Goal: Task Accomplishment & Management: Manage account settings

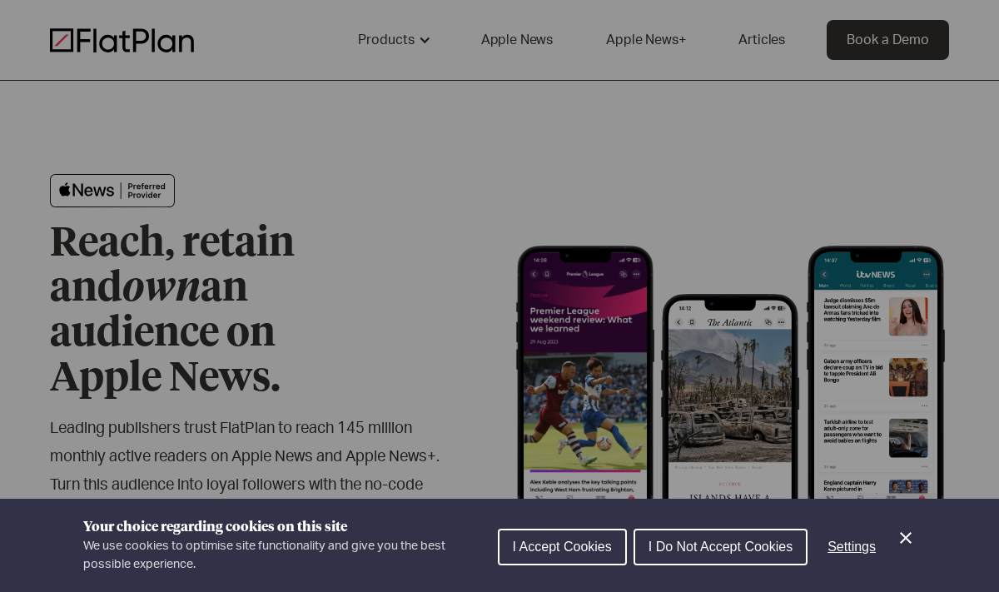
click at [516, 549] on span "I Accept Cookies" at bounding box center [562, 547] width 99 height 14
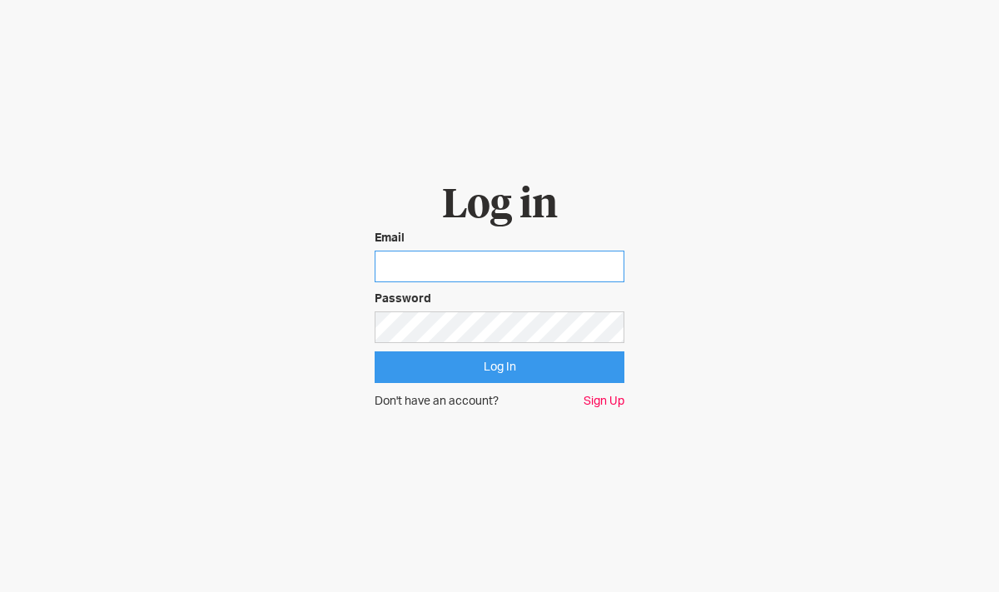
click at [451, 267] on input "email" at bounding box center [500, 267] width 250 height 32
type input "[EMAIL_ADDRESS][PERSON_NAME][DOMAIN_NAME]"
click at [375, 351] on input "Log In" at bounding box center [500, 367] width 250 height 32
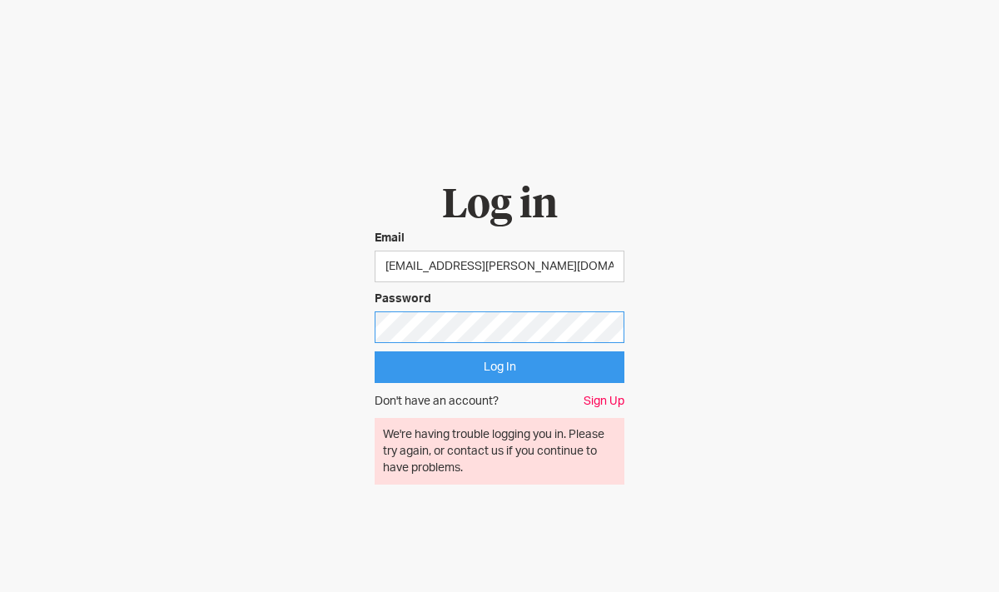
click at [375, 351] on input "Log In" at bounding box center [500, 367] width 250 height 32
